Goal: Contribute content: Add original content to the website for others to see

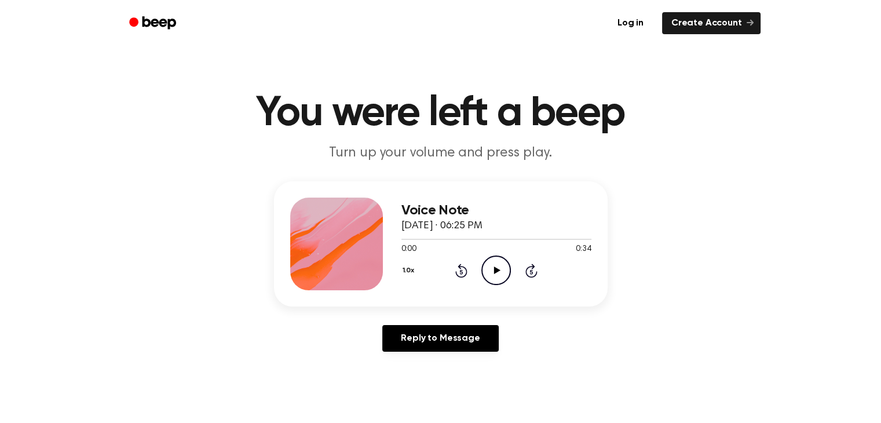
click at [496, 272] on icon "Play Audio" at bounding box center [496, 270] width 30 height 30
click at [496, 269] on icon at bounding box center [497, 270] width 6 height 8
click at [497, 269] on icon at bounding box center [497, 270] width 6 height 8
click at [634, 221] on div "Voice Note September 11, 2025 · 06:23 PM 0:48 0:48 Your browser does not suppor…" at bounding box center [440, 271] width 853 height 180
click at [495, 270] on icon at bounding box center [497, 270] width 6 height 8
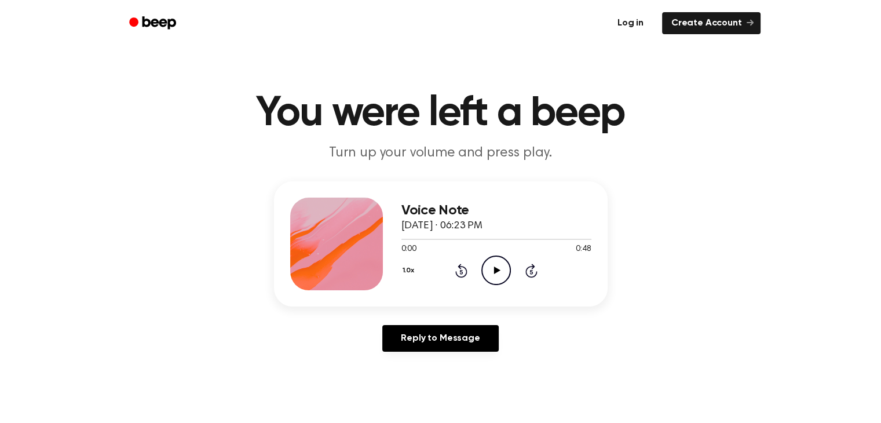
click at [634, 22] on link "Log in" at bounding box center [630, 23] width 49 height 27
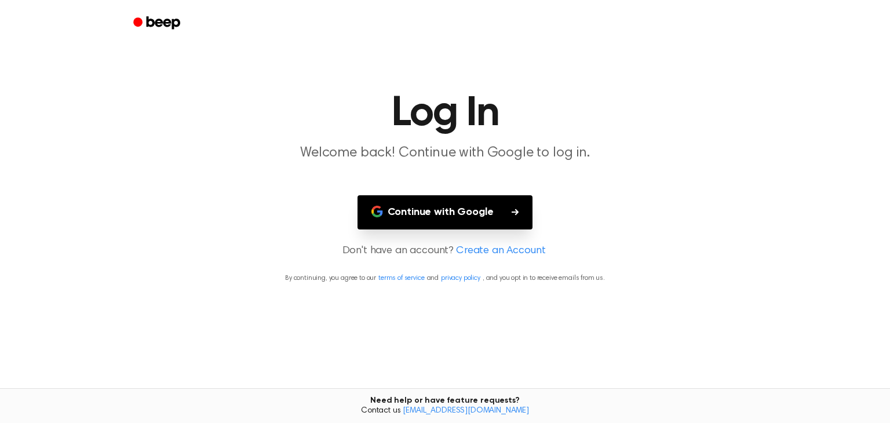
click at [442, 210] on button "Continue with Google" at bounding box center [445, 212] width 176 height 34
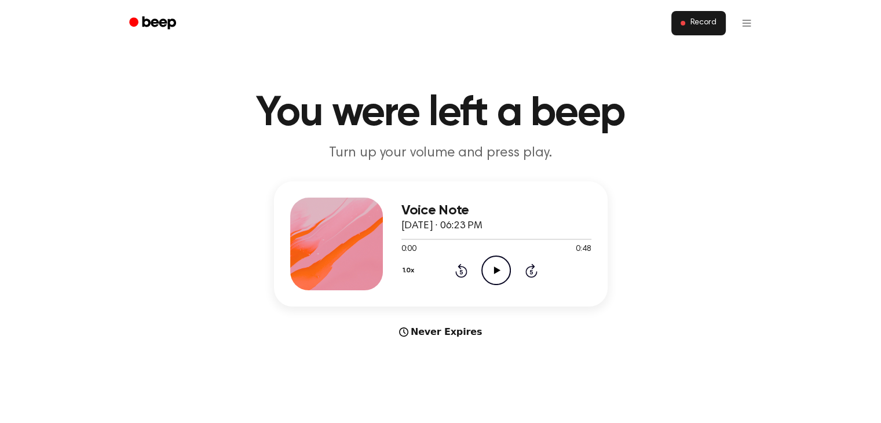
click at [700, 23] on span "Record" at bounding box center [703, 23] width 26 height 10
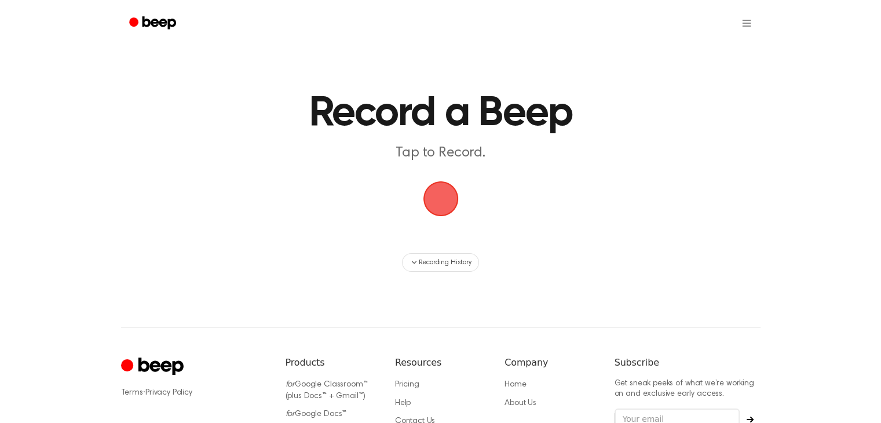
click at [700, 23] on ul at bounding box center [478, 23] width 565 height 28
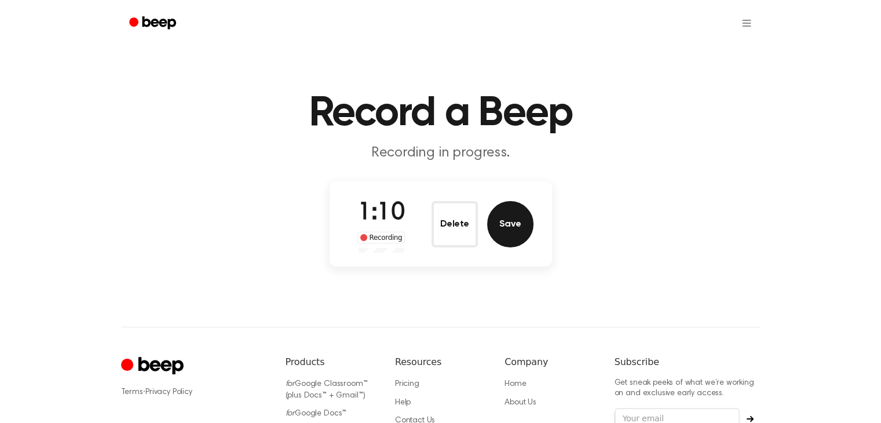
click at [517, 223] on button "Save" at bounding box center [510, 224] width 46 height 46
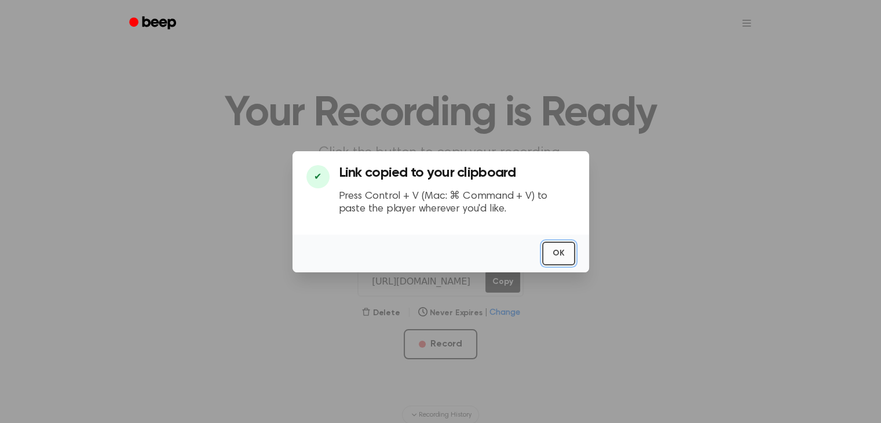
click at [557, 254] on button "OK" at bounding box center [558, 254] width 33 height 24
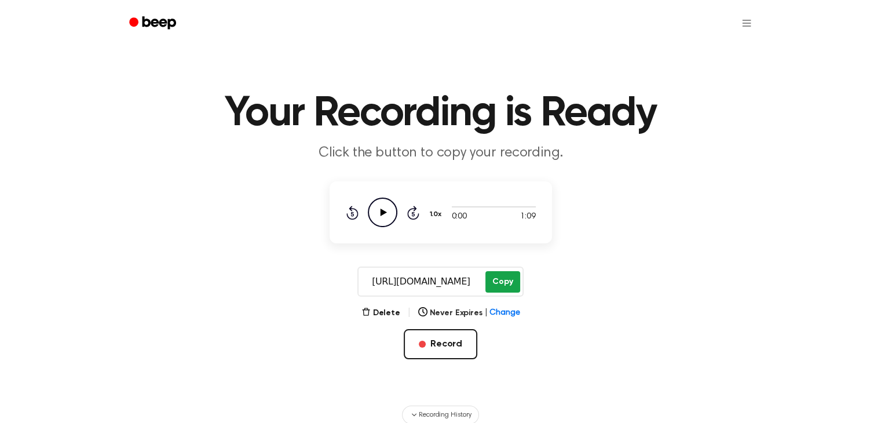
click at [501, 280] on button "Copy" at bounding box center [502, 281] width 34 height 21
drag, startPoint x: 122, startPoint y: 109, endPoint x: 192, endPoint y: -15, distance: 143.2
click at [192, 0] on html "Your Recording is Ready Click the button to copy your recording. 0:00 1:09 1.0x…" at bounding box center [440, 350] width 881 height 700
click at [189, 18] on div at bounding box center [441, 23] width 640 height 46
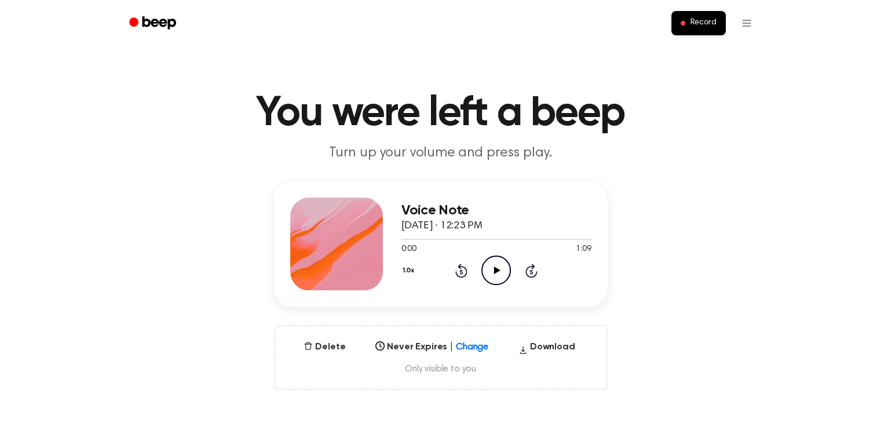
click at [497, 269] on icon at bounding box center [497, 270] width 6 height 8
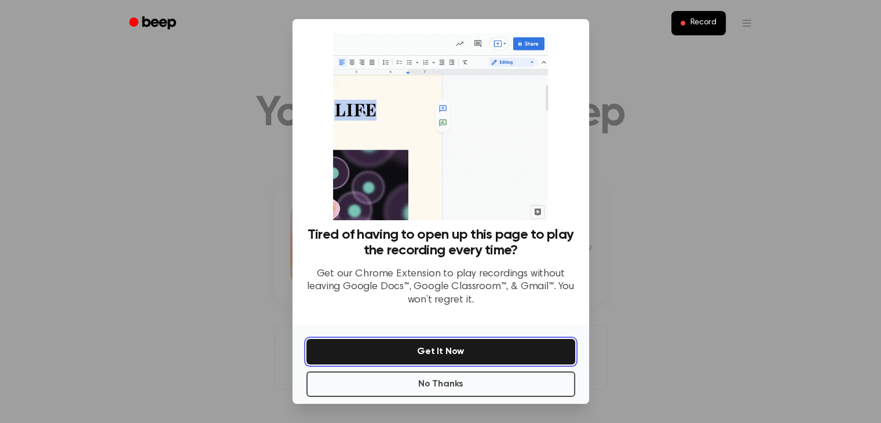
click at [444, 352] on button "Get It Now" at bounding box center [440, 351] width 269 height 25
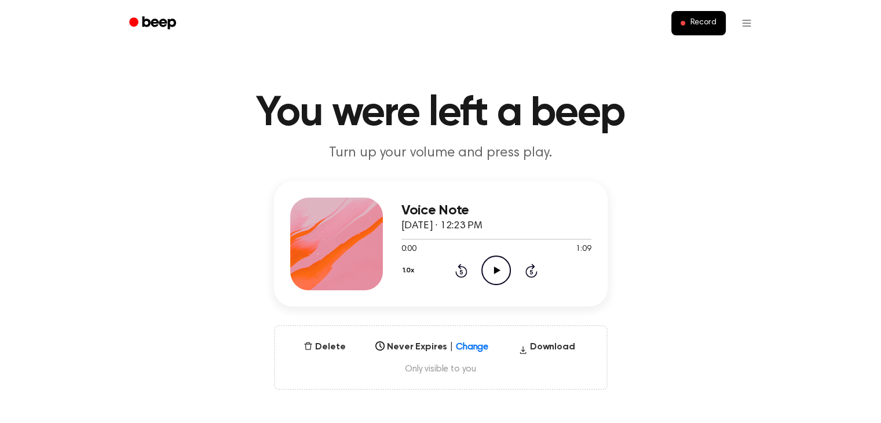
click at [495, 269] on icon at bounding box center [497, 270] width 6 height 8
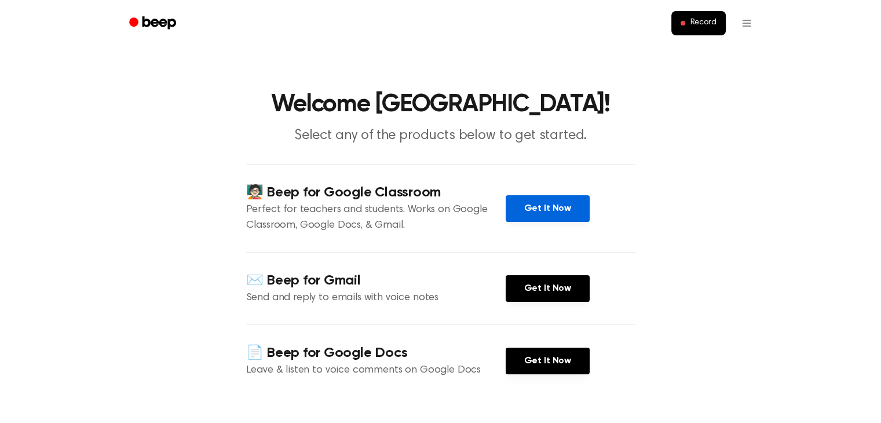
click at [540, 211] on link "Get It Now" at bounding box center [548, 208] width 84 height 27
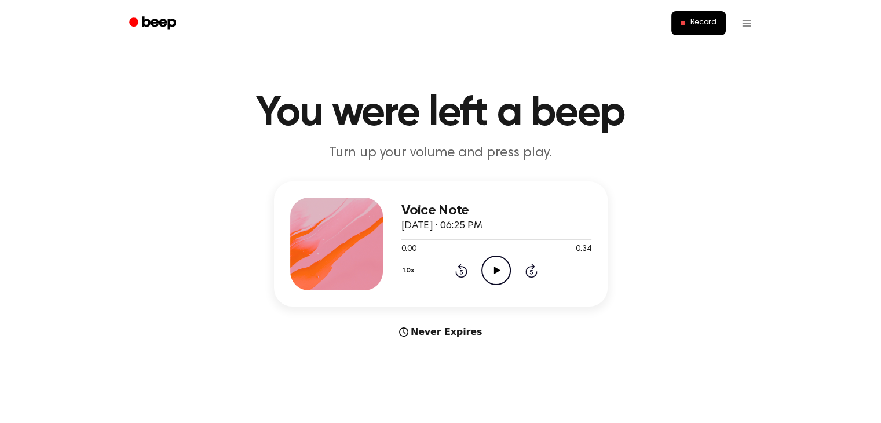
click at [495, 268] on icon at bounding box center [497, 270] width 6 height 8
click at [496, 269] on icon at bounding box center [497, 270] width 6 height 8
click at [495, 269] on icon at bounding box center [497, 270] width 6 height 8
click at [402, 240] on div at bounding box center [496, 238] width 190 height 9
click at [494, 269] on icon at bounding box center [497, 270] width 6 height 8
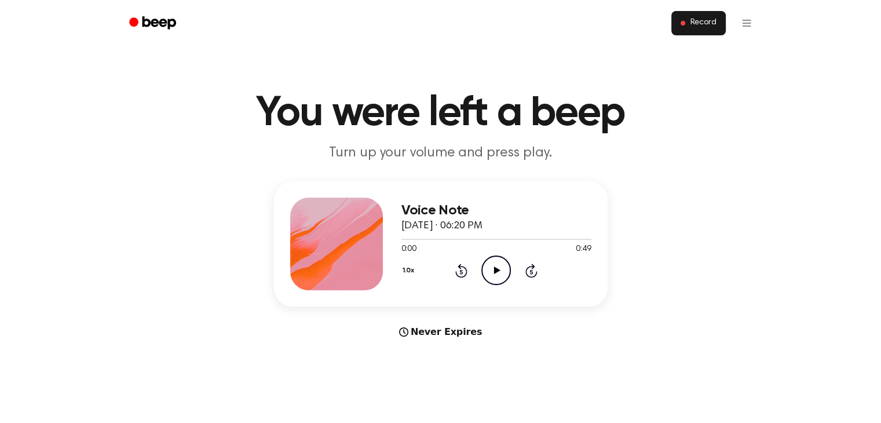
click at [700, 21] on span "Record" at bounding box center [703, 23] width 26 height 10
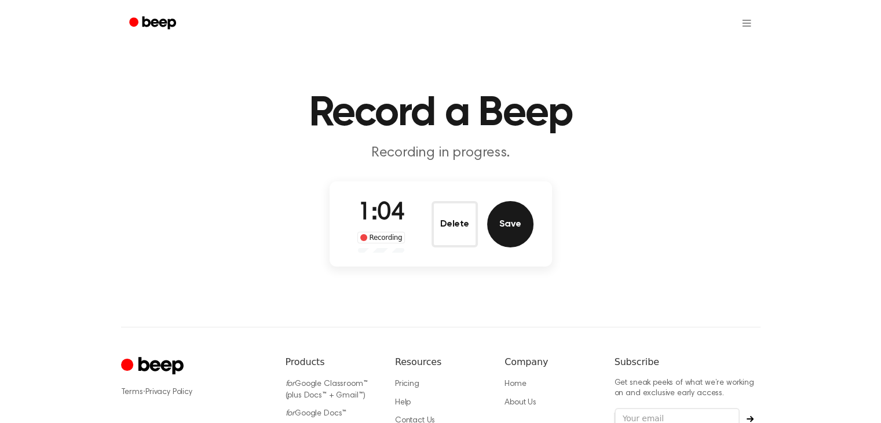
click at [507, 224] on button "Save" at bounding box center [510, 224] width 46 height 46
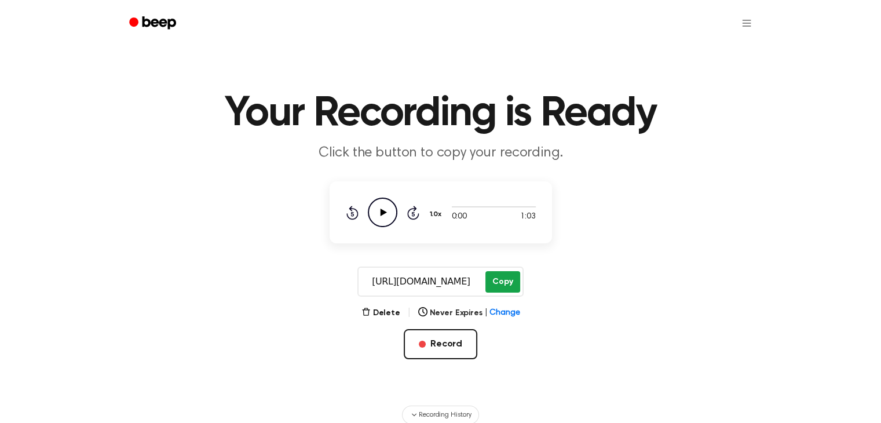
click at [505, 281] on button "Copy" at bounding box center [502, 281] width 34 height 21
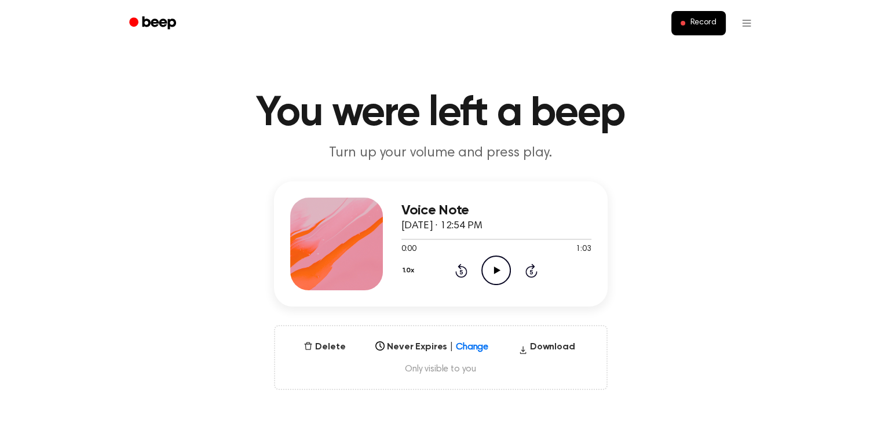
click at [496, 269] on icon at bounding box center [497, 270] width 6 height 8
